Goal: Browse casually: Explore the website without a specific task or goal

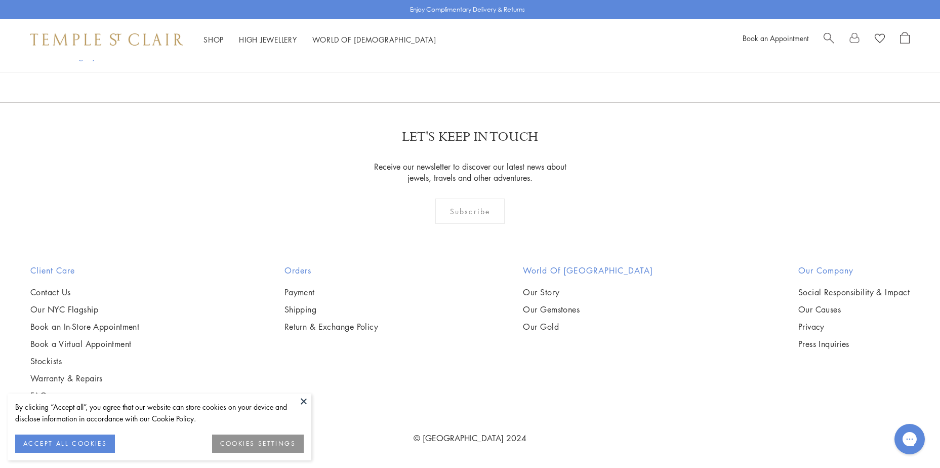
scroll to position [2127, 0]
click at [0, 0] on img at bounding box center [0, 0] width 0 height 0
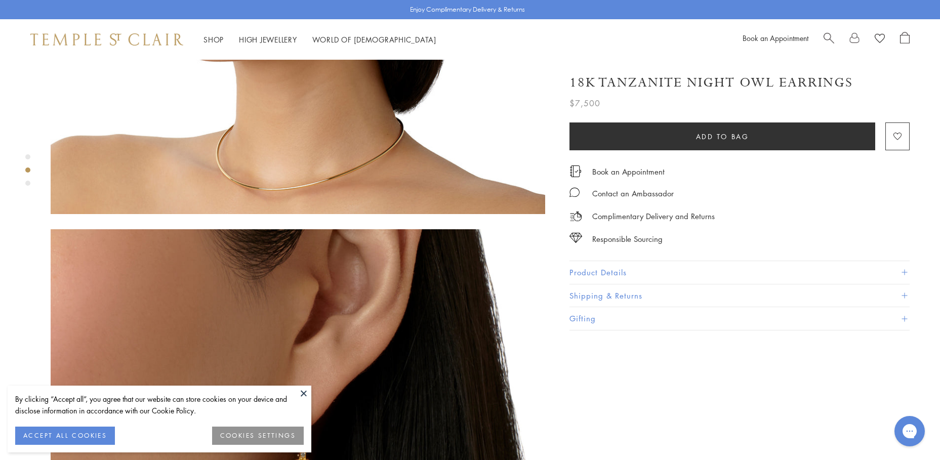
scroll to position [962, 0]
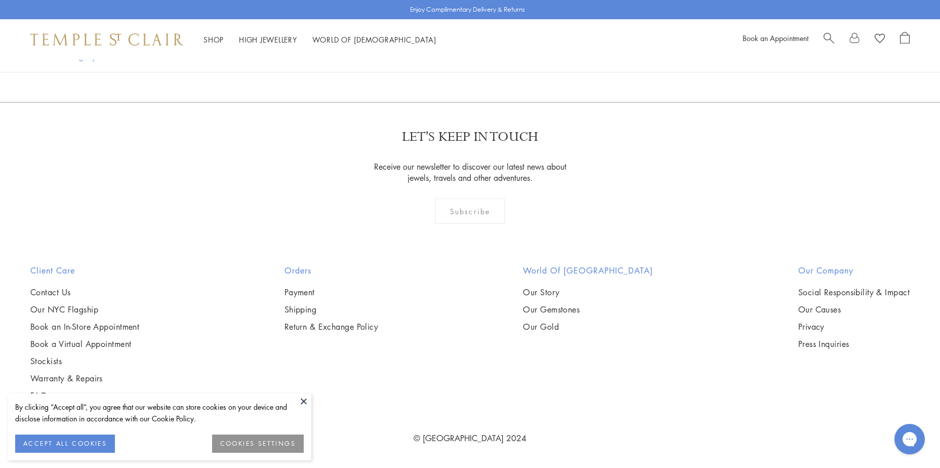
scroll to position [1676, 0]
click at [0, 0] on img at bounding box center [0, 0] width 0 height 0
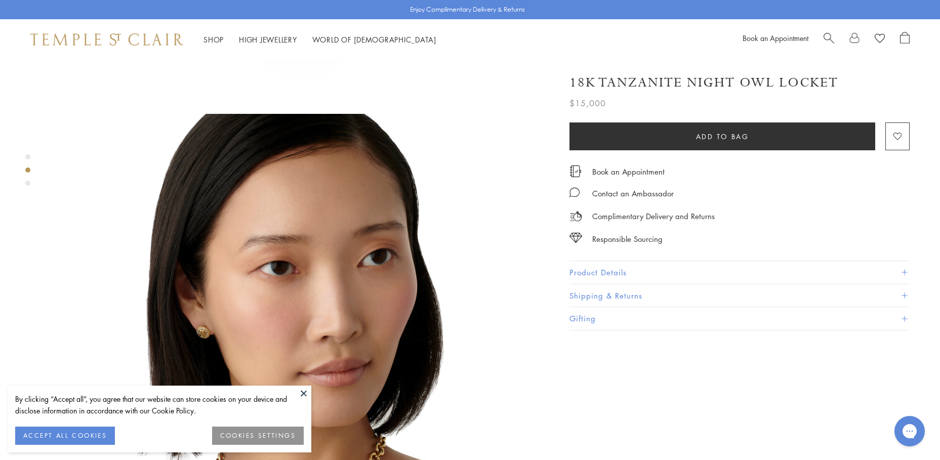
scroll to position [709, 0]
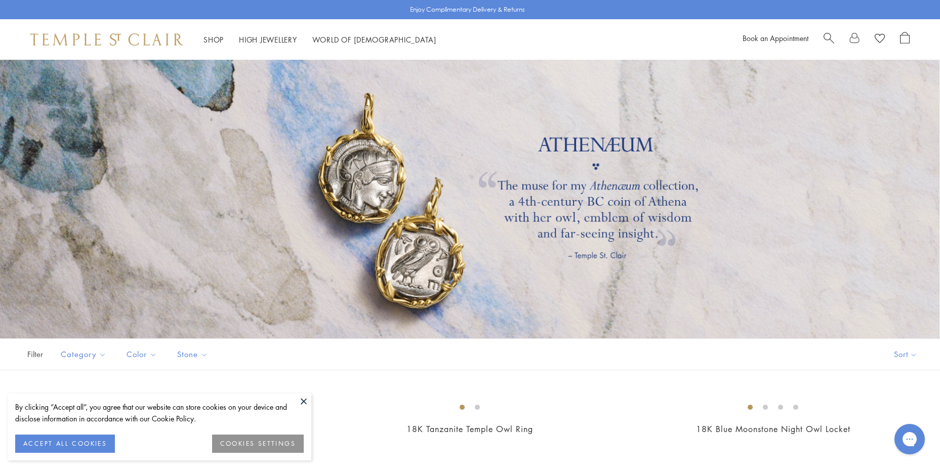
click at [395, 187] on div at bounding box center [470, 199] width 940 height 278
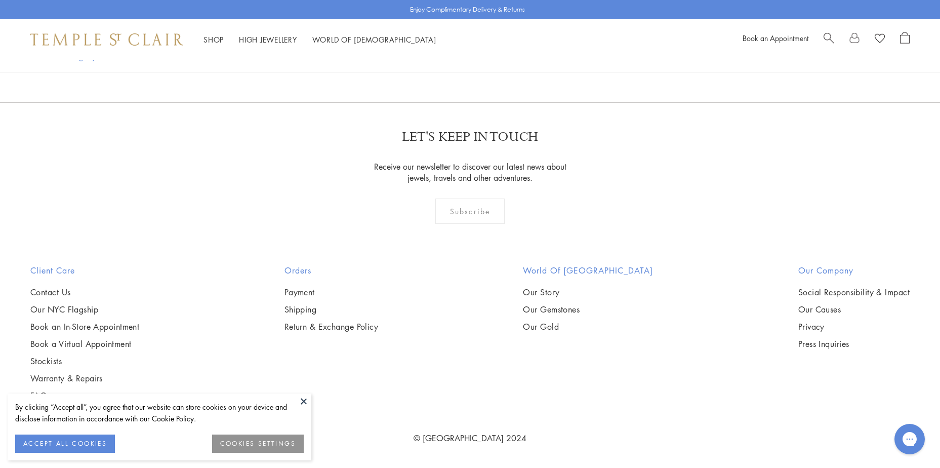
scroll to position [2388, 0]
click at [551, 324] on link "Our Gold" at bounding box center [588, 326] width 130 height 11
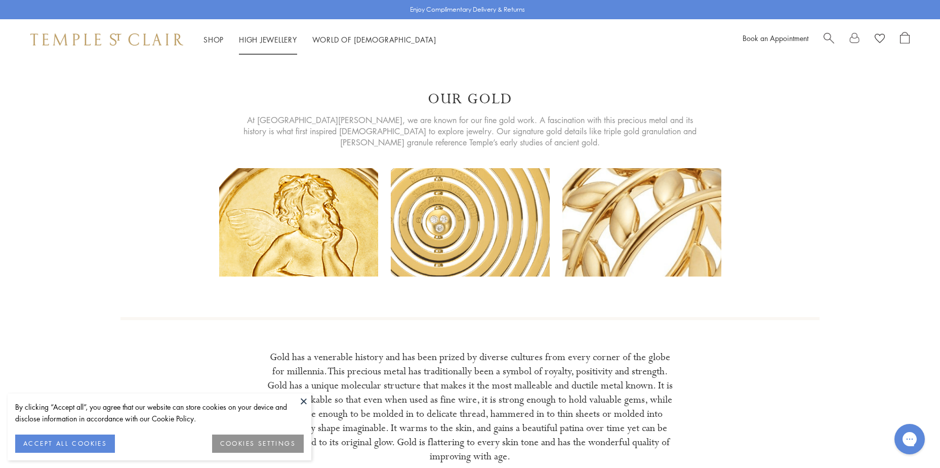
click at [280, 41] on link "High Jewellery High Jewellery" at bounding box center [268, 39] width 58 height 10
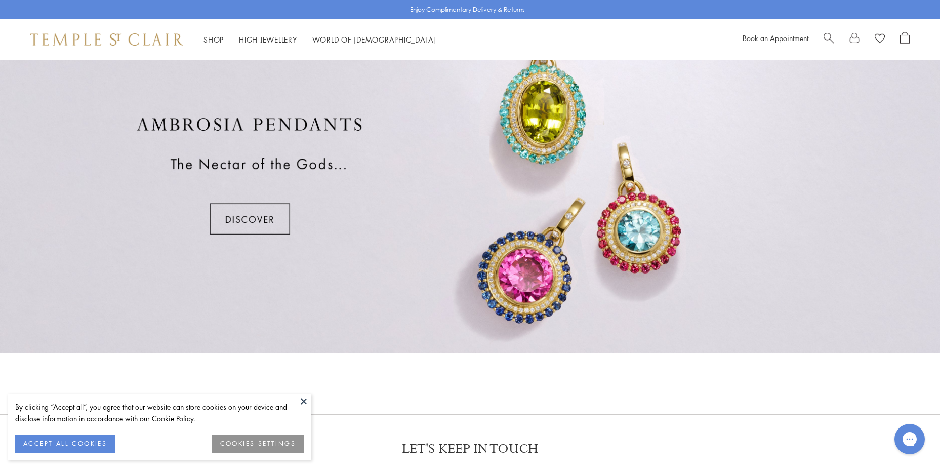
scroll to position [749, 0]
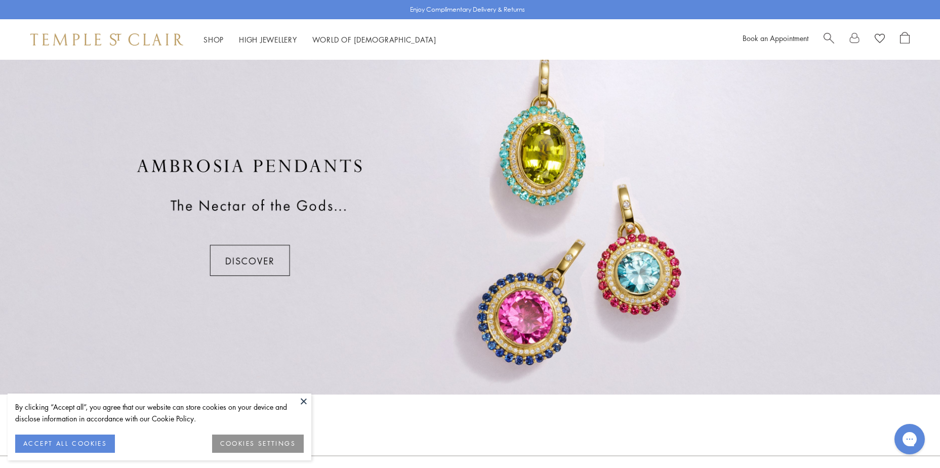
click at [241, 264] on div at bounding box center [470, 217] width 940 height 354
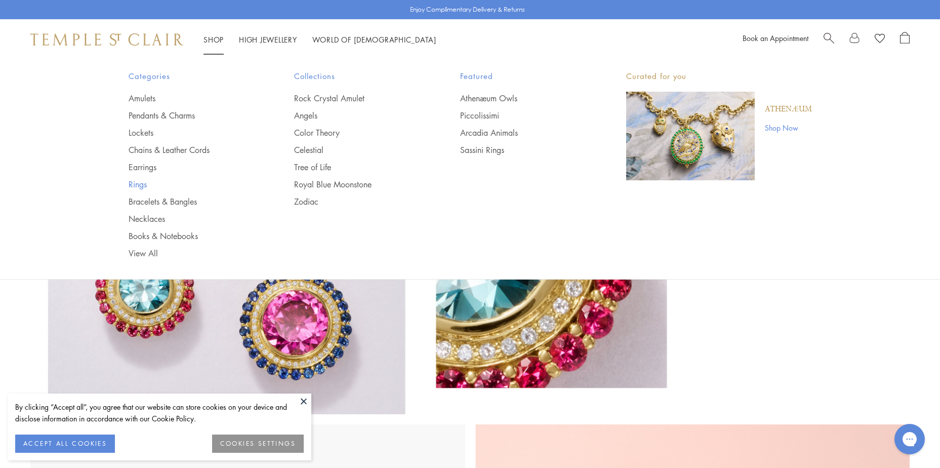
click at [135, 185] on link "Rings" at bounding box center [192, 184] width 126 height 11
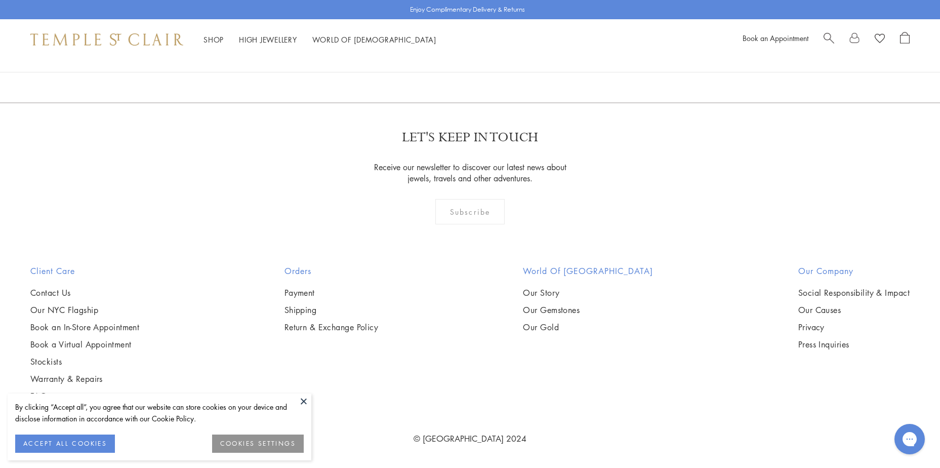
scroll to position [5564, 0]
click at [473, 62] on link "2" at bounding box center [470, 48] width 33 height 28
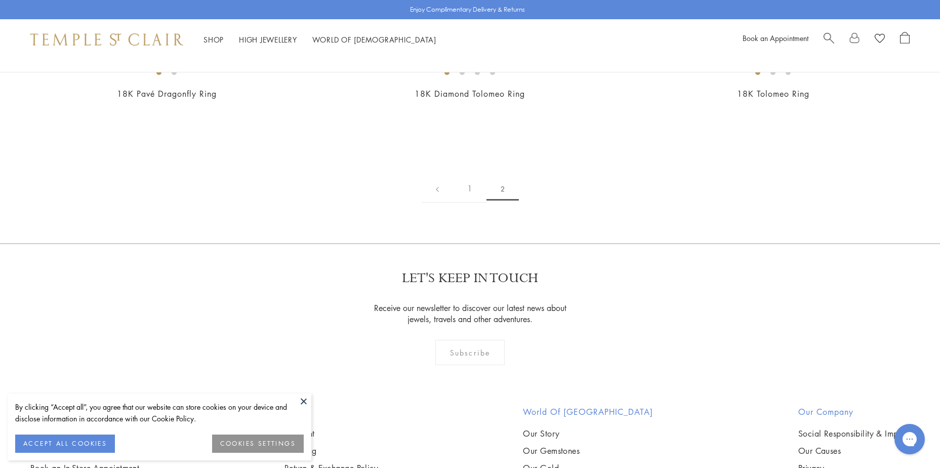
scroll to position [21, 0]
